Goal: Transaction & Acquisition: Purchase product/service

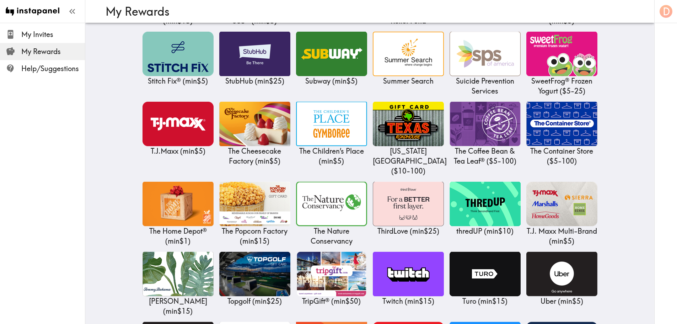
scroll to position [2842, 0]
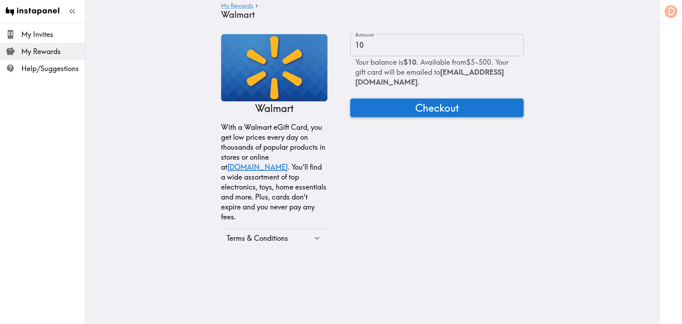
click at [446, 115] on span "Checkout" at bounding box center [437, 108] width 44 height 14
